Goal: Task Accomplishment & Management: Use online tool/utility

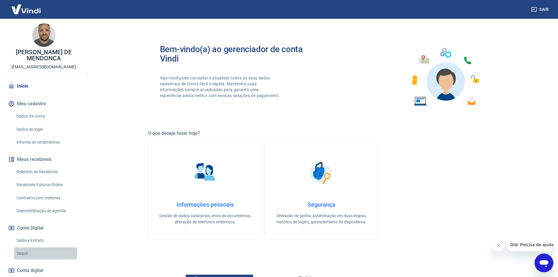
click at [21, 247] on link "Saque" at bounding box center [47, 253] width 67 height 12
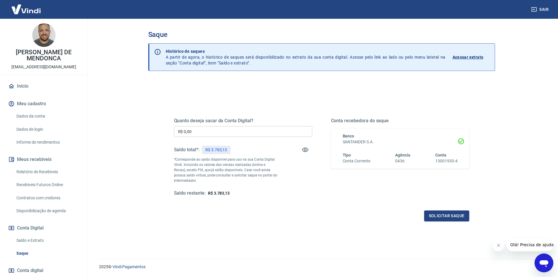
click at [225, 146] on div "R$ 3.783,13" at bounding box center [216, 150] width 29 height 8
click at [221, 151] on p "R$ 3.783,13" at bounding box center [216, 150] width 22 height 6
copy p "3.783,13"
